Goal: Information Seeking & Learning: Learn about a topic

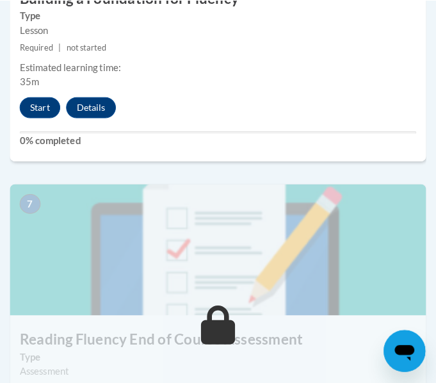
scroll to position [2229, 0]
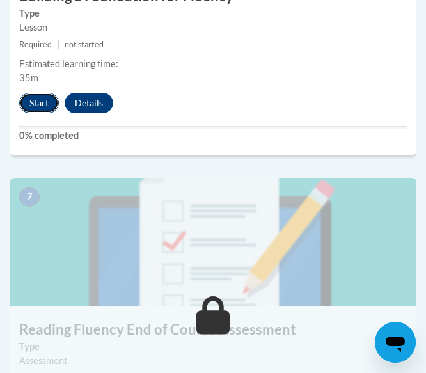
click at [35, 97] on button "Start" at bounding box center [39, 103] width 40 height 20
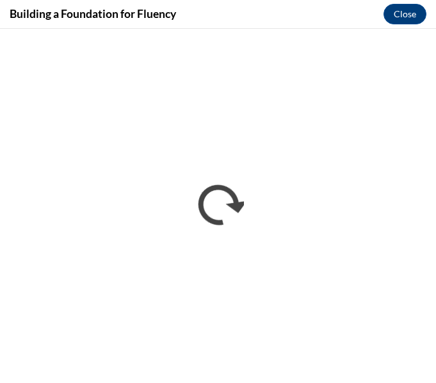
scroll to position [0, 0]
